Goal: Task Accomplishment & Management: Use online tool/utility

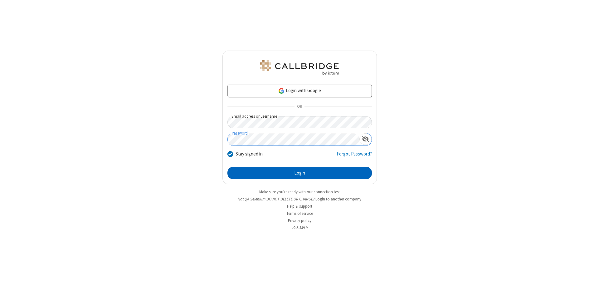
click at [299, 173] on button "Login" at bounding box center [299, 173] width 144 height 12
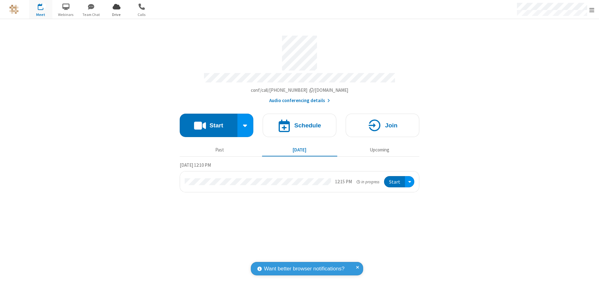
click at [592, 10] on span "Open menu" at bounding box center [591, 10] width 5 height 6
click at [116, 14] on span "Drive" at bounding box center [116, 15] width 23 height 6
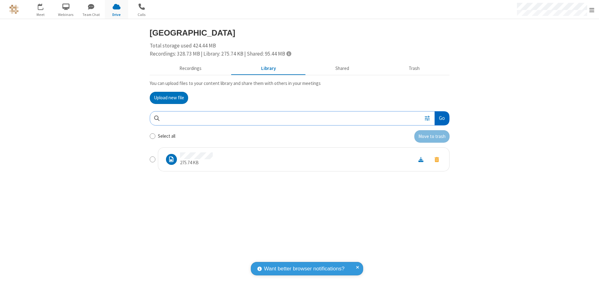
click at [441, 118] on button "Go" at bounding box center [442, 118] width 14 height 14
click at [169, 98] on button "Upload new file" at bounding box center [169, 98] width 38 height 12
